Goal: Find contact information: Find contact information

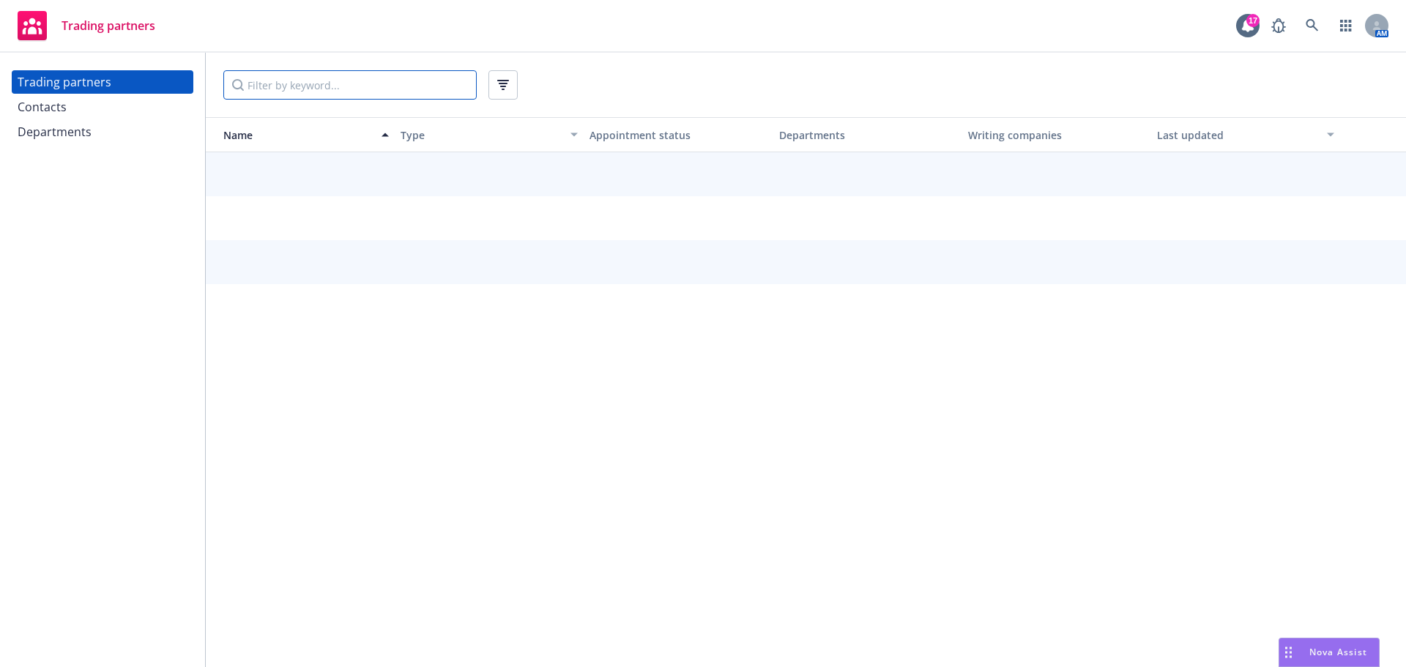
click at [352, 89] on input "Filter by keyword..." at bounding box center [349, 84] width 253 height 29
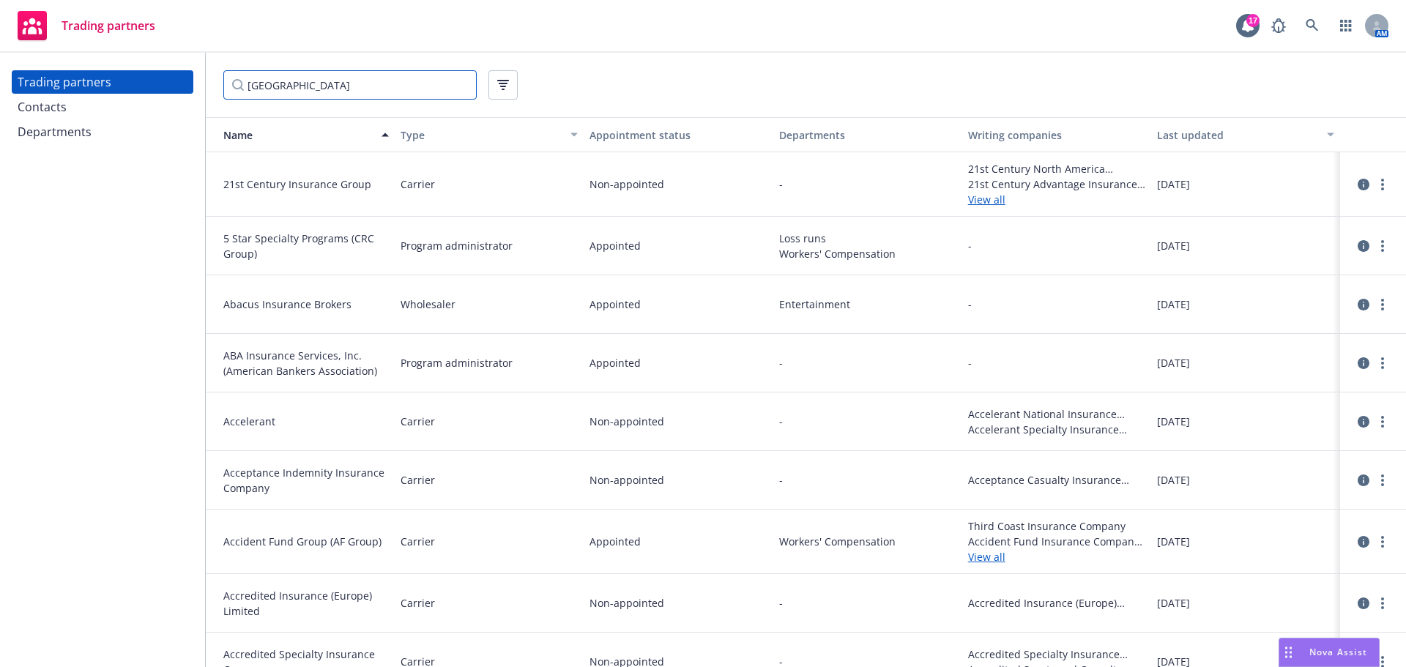
type input "[GEOGRAPHIC_DATA]"
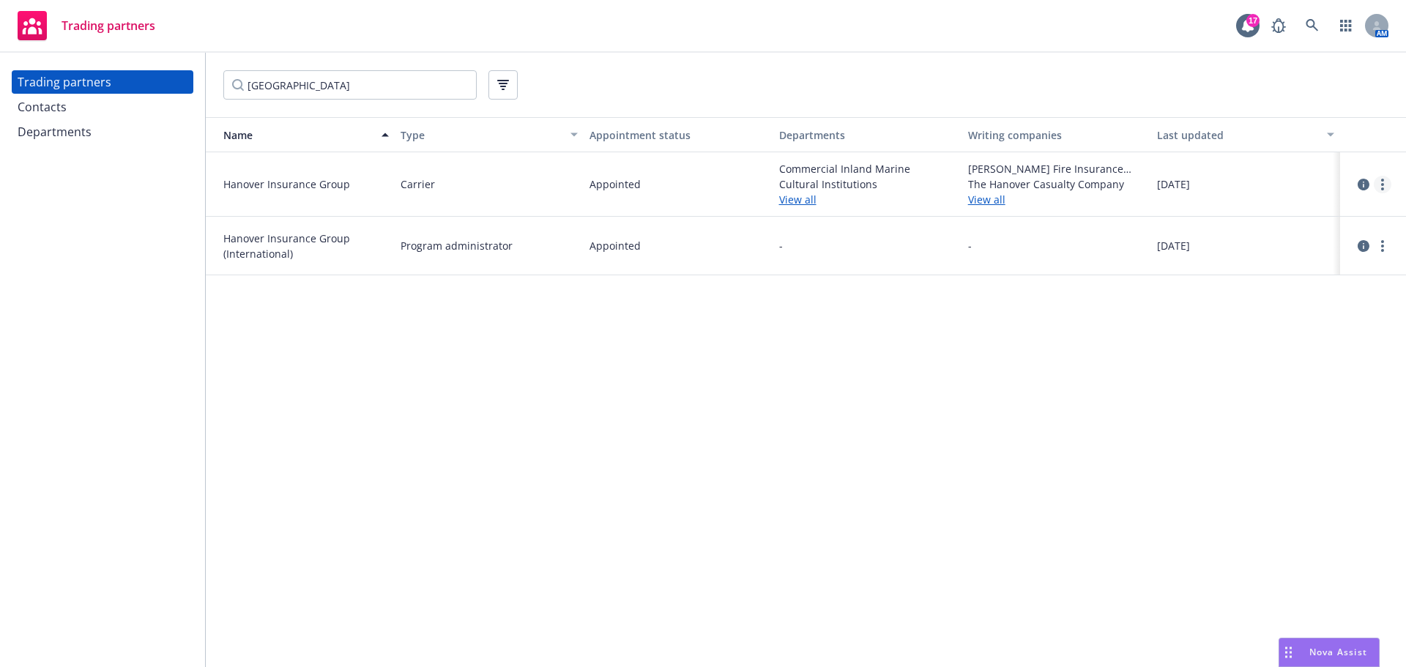
click at [1382, 186] on icon "more" at bounding box center [1382, 185] width 3 height 12
click at [1334, 212] on link "View contacts" at bounding box center [1308, 214] width 163 height 29
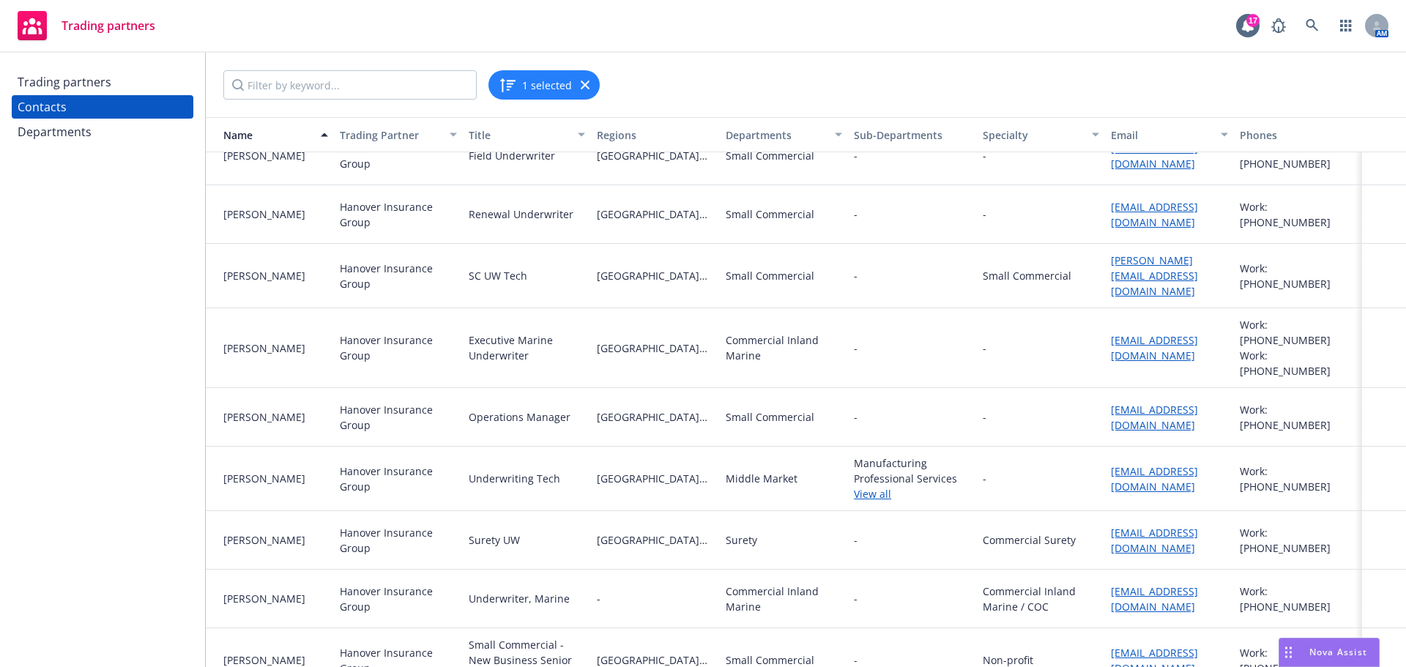
scroll to position [3954, 0]
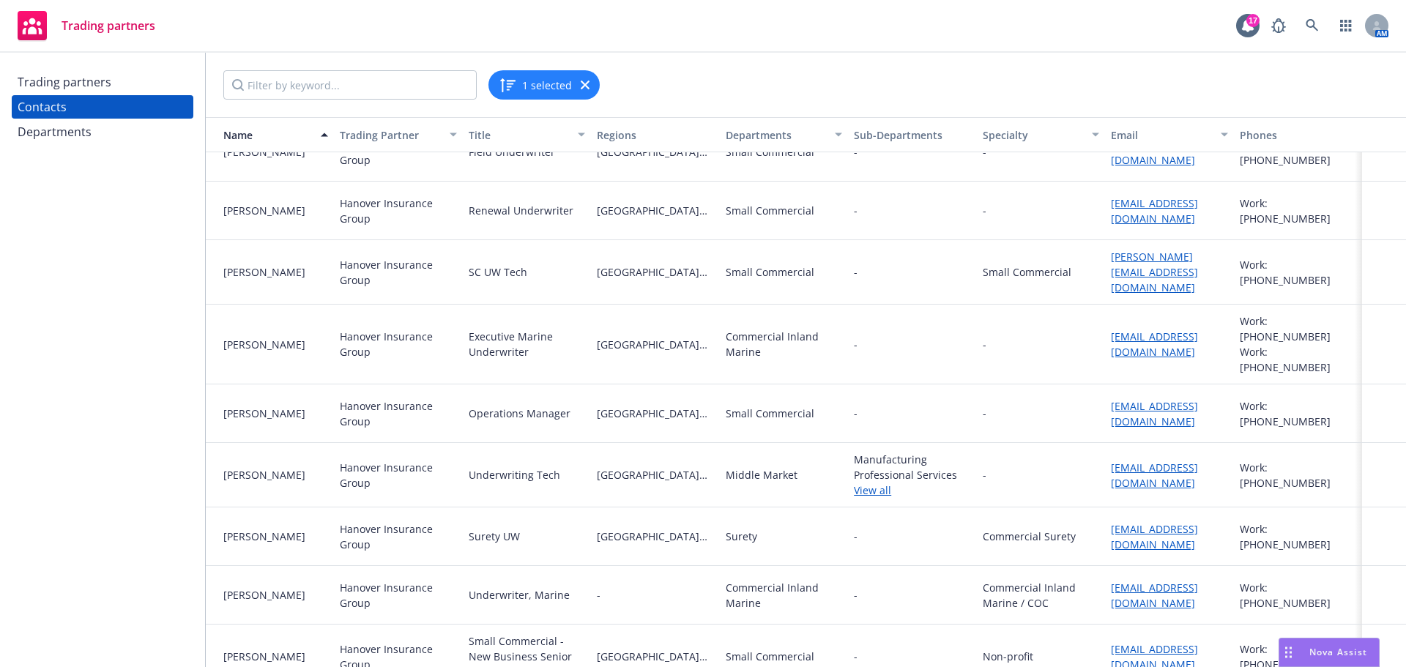
click at [865, 483] on link "View all" at bounding box center [912, 490] width 116 height 15
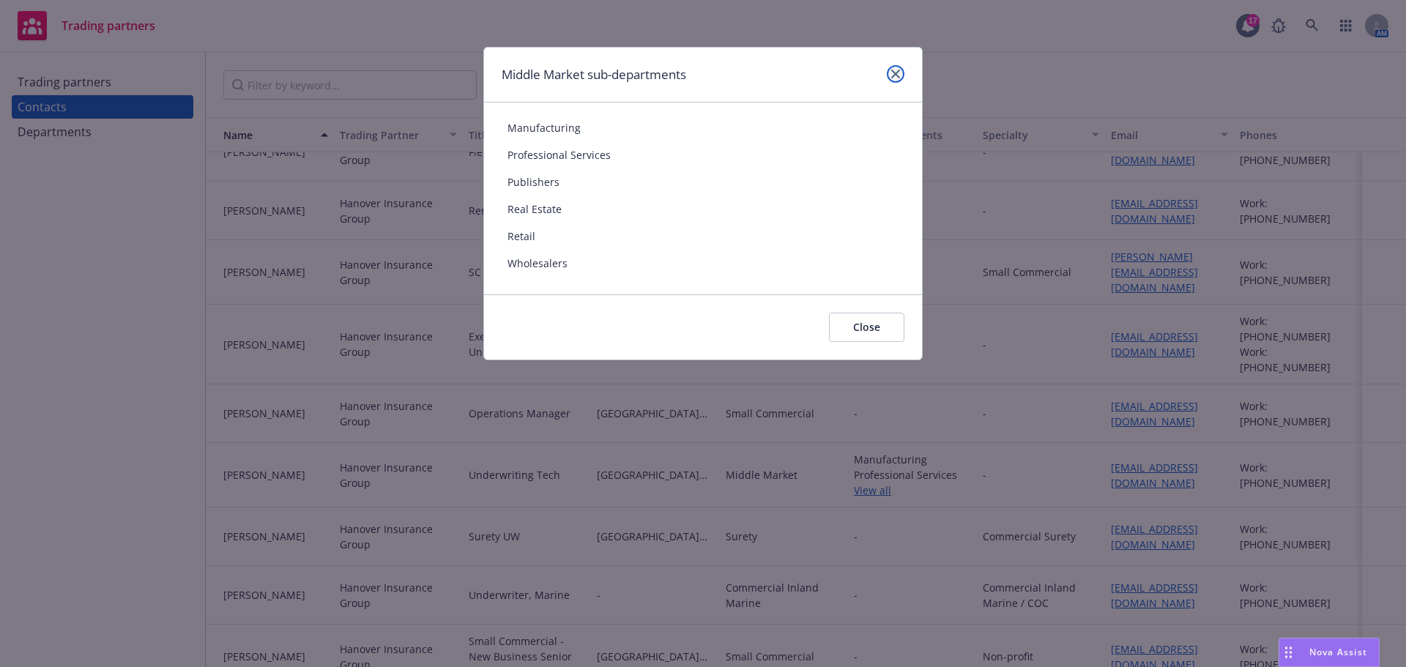
click at [900, 70] on link "close" at bounding box center [896, 74] width 18 height 18
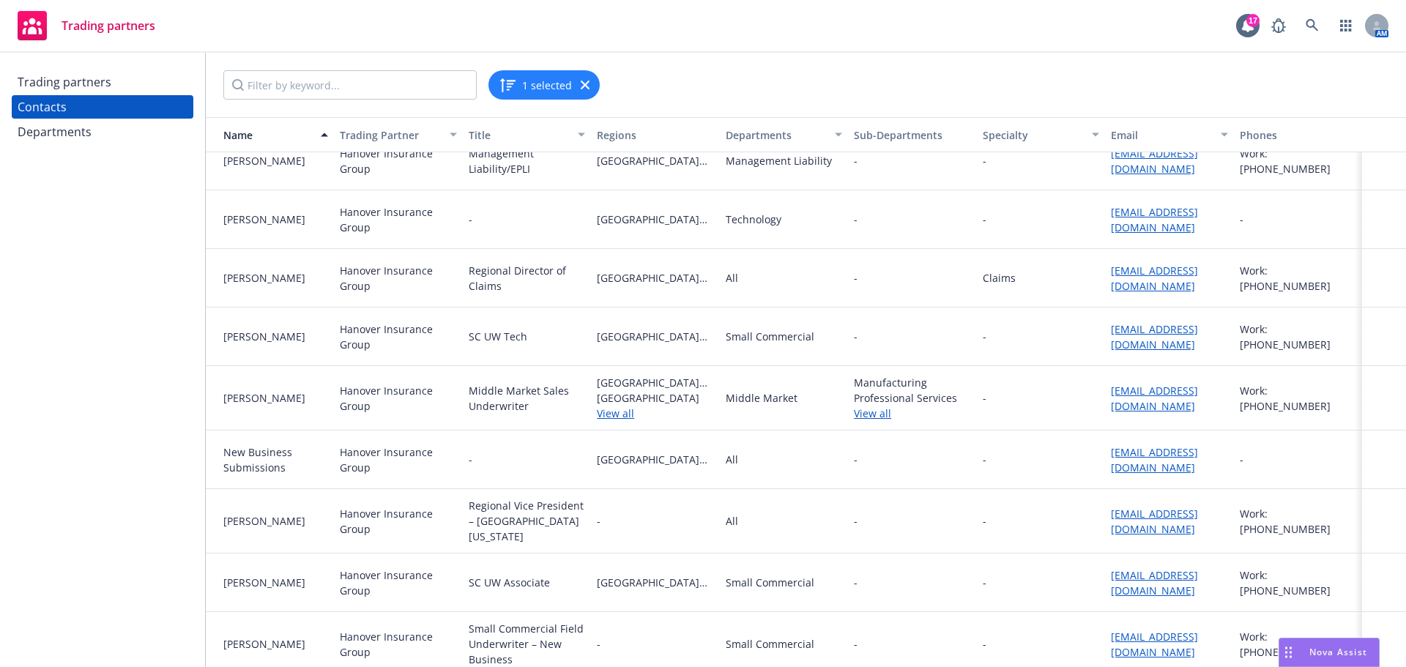
scroll to position [3334, 0]
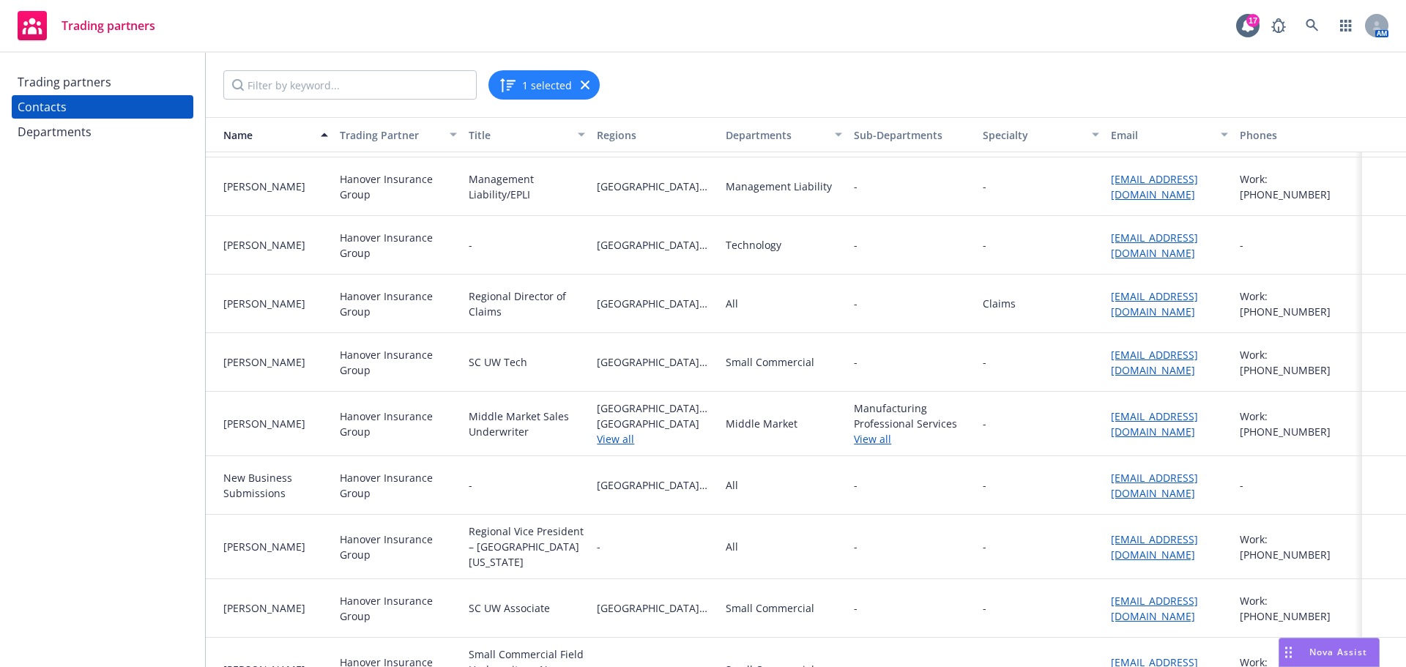
click at [106, 347] on div "Trading partners Contacts Departments" at bounding box center [102, 360] width 205 height 614
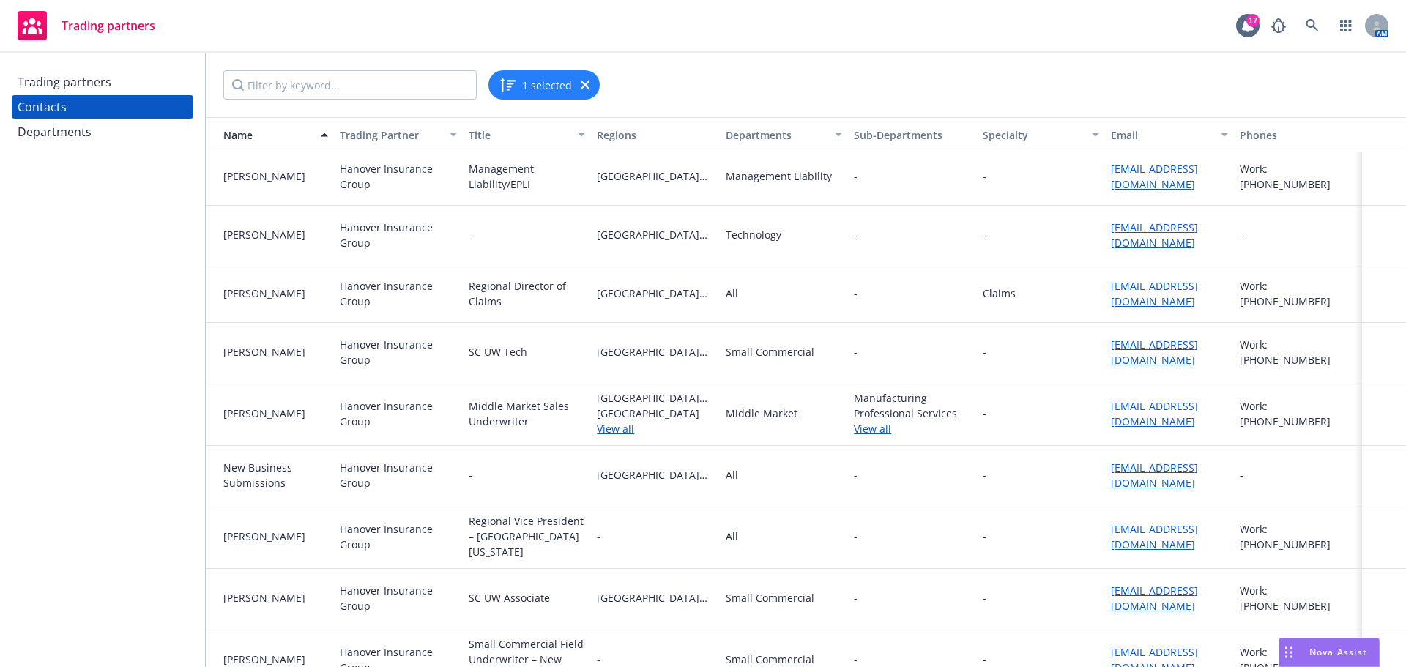
scroll to position [3407, 0]
